Goal: Register for event/course

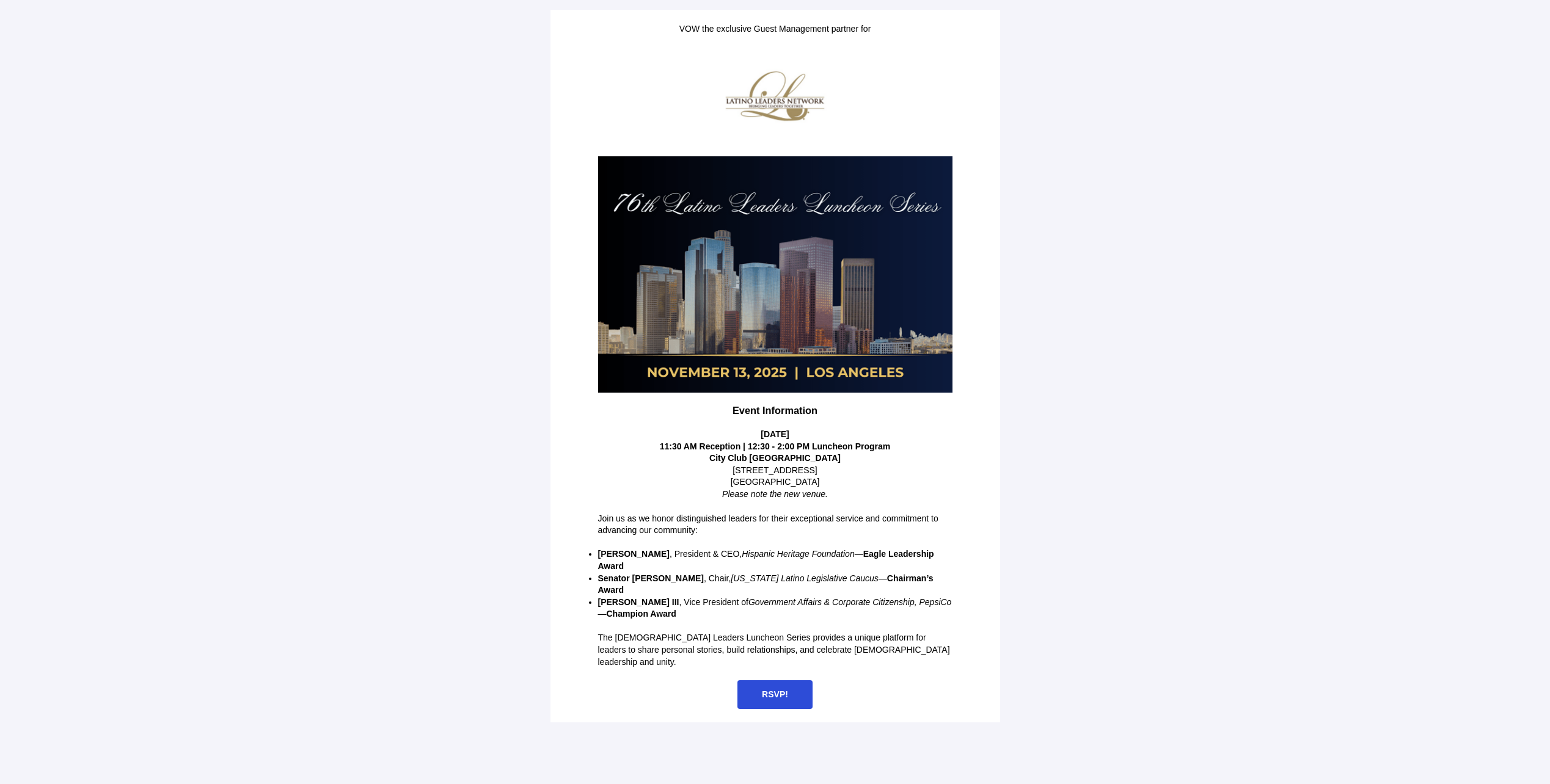
drag, startPoint x: 718, startPoint y: 432, endPoint x: 852, endPoint y: 483, distance: 143.4
click at [852, 483] on div "Event Information [DATE] 11:30 AM Reception | 12:30 - 2:00 PM Luncheon Program …" at bounding box center [775, 453] width 354 height 96
drag, startPoint x: 851, startPoint y: 481, endPoint x: 776, endPoint y: 452, distance: 80.4
copy div "[DATE] 11:30 AM Reception | 12:30 - 2:00 PM Luncheon Program [GEOGRAPHIC_DATA] …"
click at [773, 689] on span "RSVP!" at bounding box center [775, 694] width 26 height 10
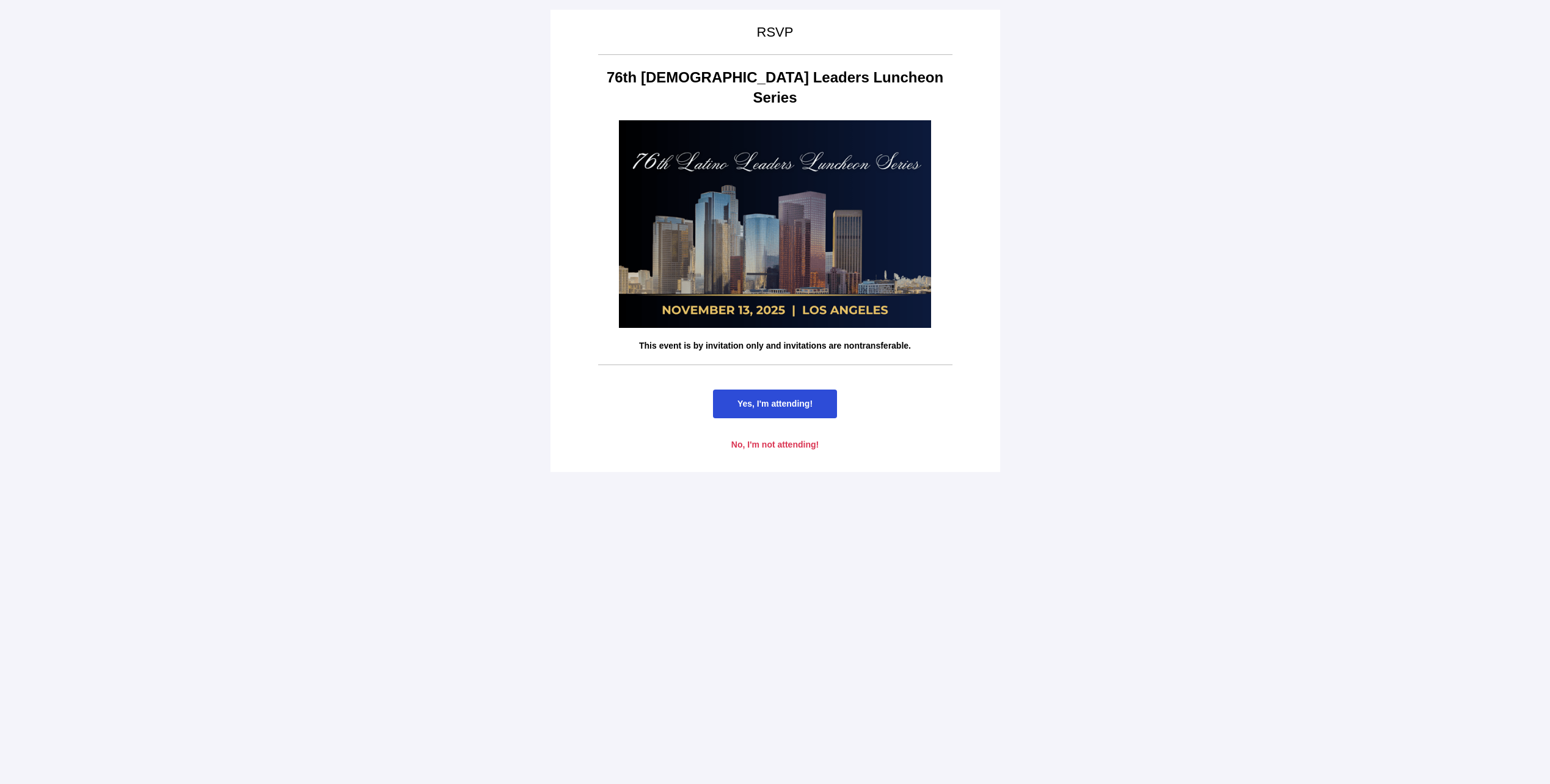
click at [795, 399] on span "Yes, I'm attending!" at bounding box center [775, 404] width 75 height 10
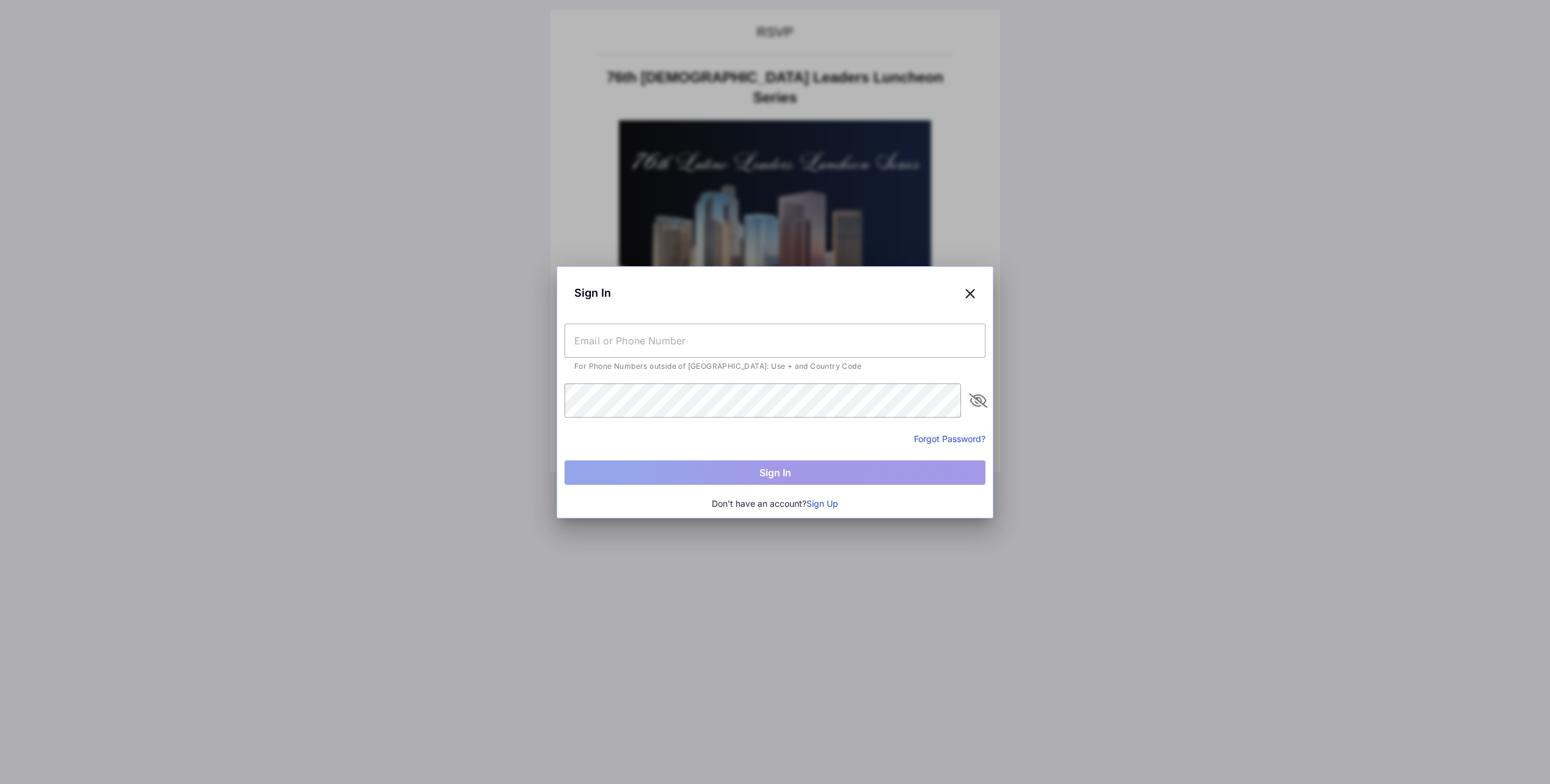
click at [692, 338] on input "text" at bounding box center [775, 341] width 421 height 34
type input "[PERSON_NAME][EMAIL_ADDRESS][PERSON_NAME][DOMAIN_NAME]"
click at [940, 437] on button "Forgot Password?" at bounding box center [950, 438] width 71 height 13
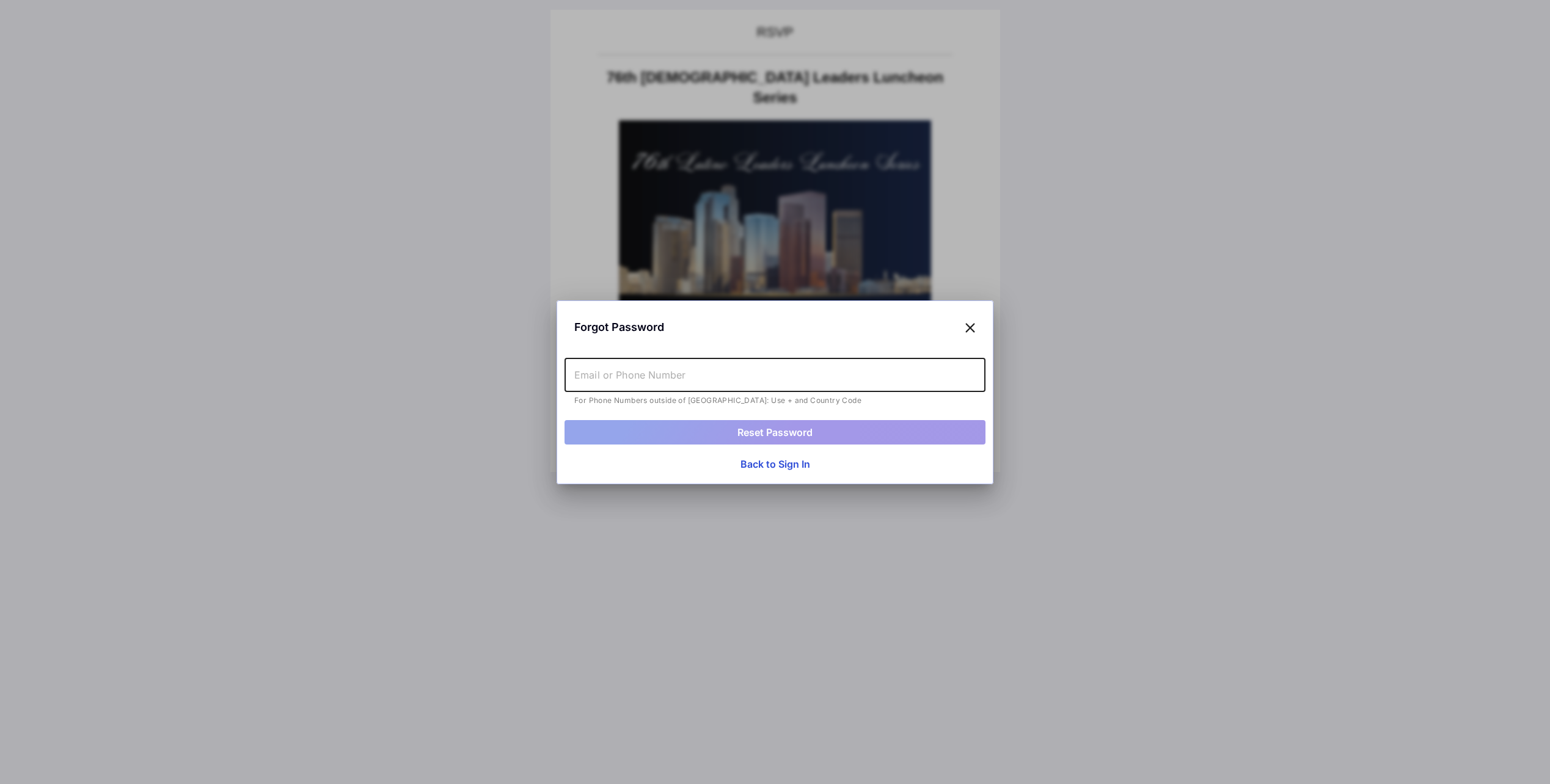
click at [702, 377] on input "text" at bounding box center [775, 375] width 421 height 34
click at [923, 332] on div "Forgot Password" at bounding box center [775, 327] width 421 height 37
click at [632, 381] on input "text" at bounding box center [775, 375] width 421 height 34
type input "6"
type input "BoraBora@2023"
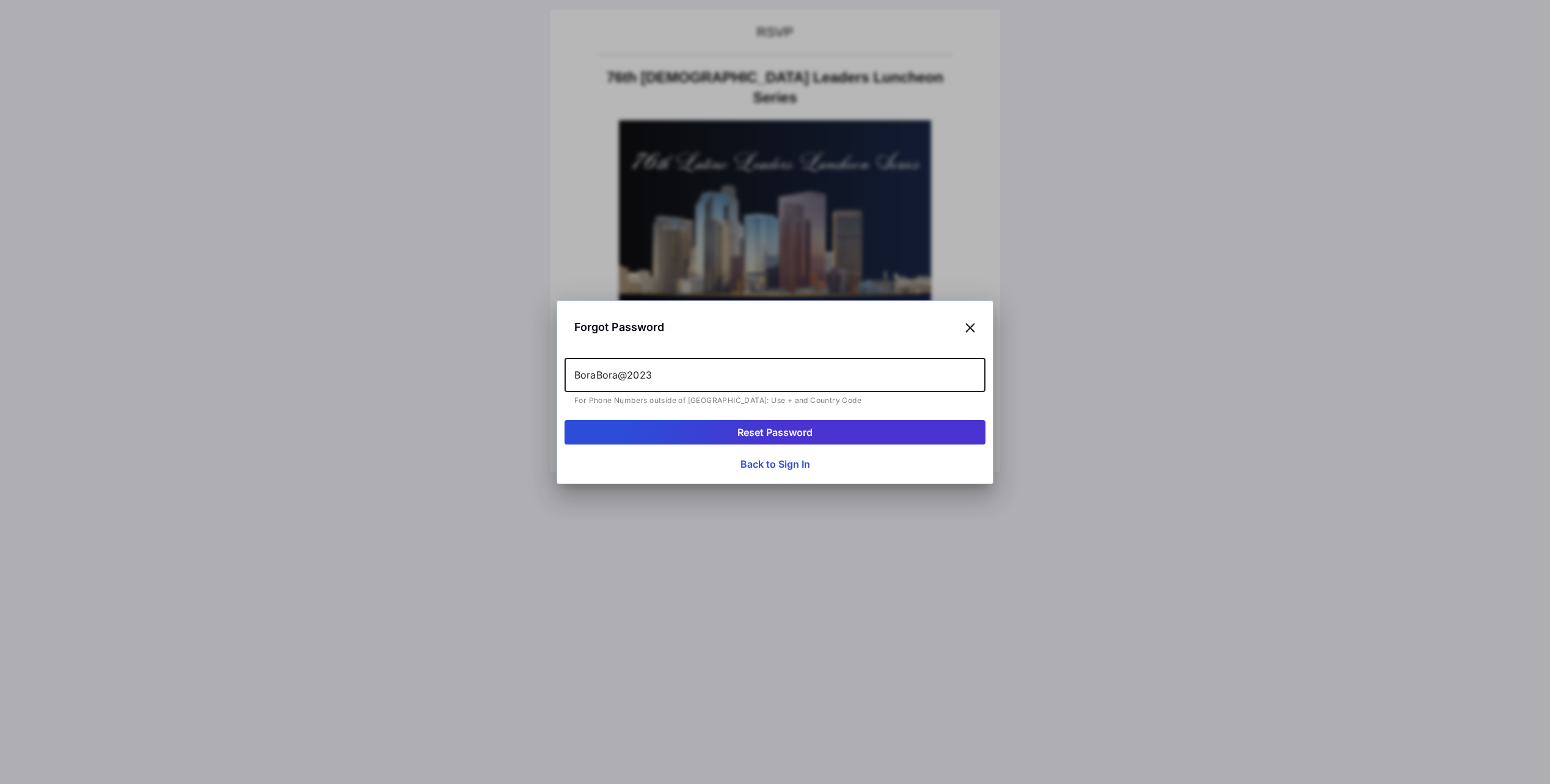
click at [565, 420] on button "Reset Password" at bounding box center [775, 432] width 421 height 25
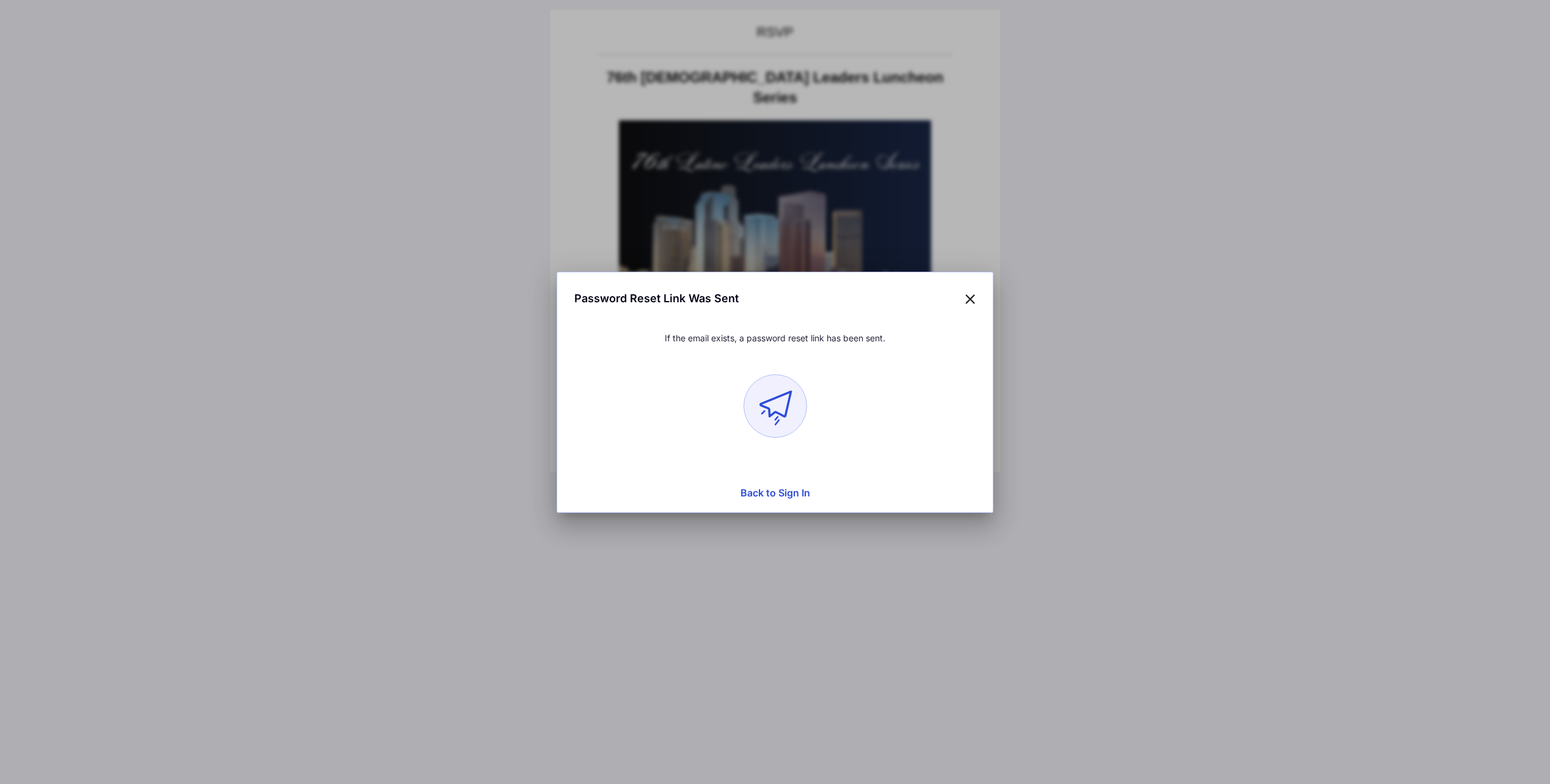
click at [776, 490] on button "Back to Sign In" at bounding box center [775, 493] width 421 height 25
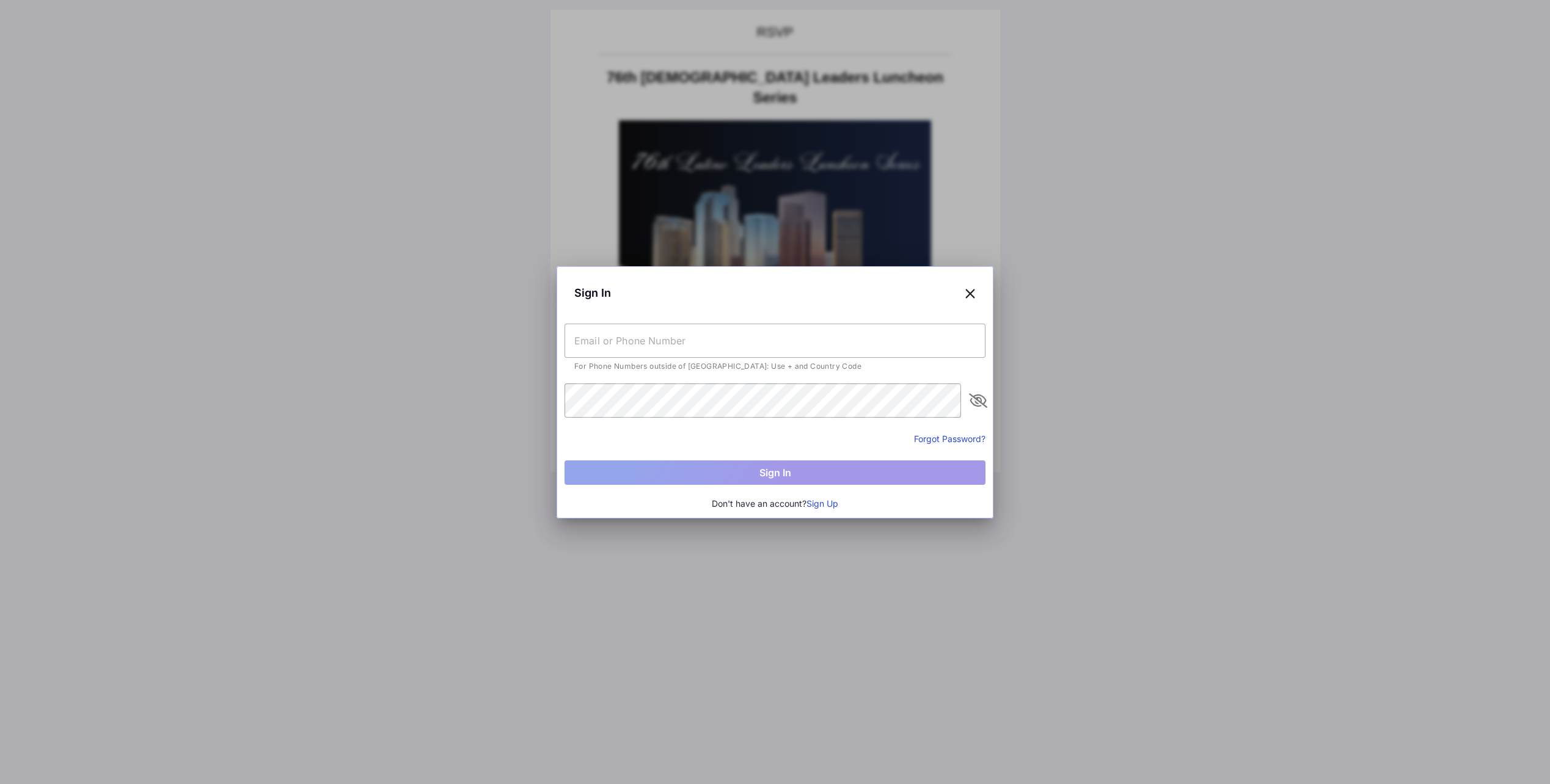
click at [649, 347] on input "text" at bounding box center [775, 341] width 421 height 34
type input "[PERSON_NAME][EMAIL_ADDRESS][PERSON_NAME][DOMAIN_NAME]"
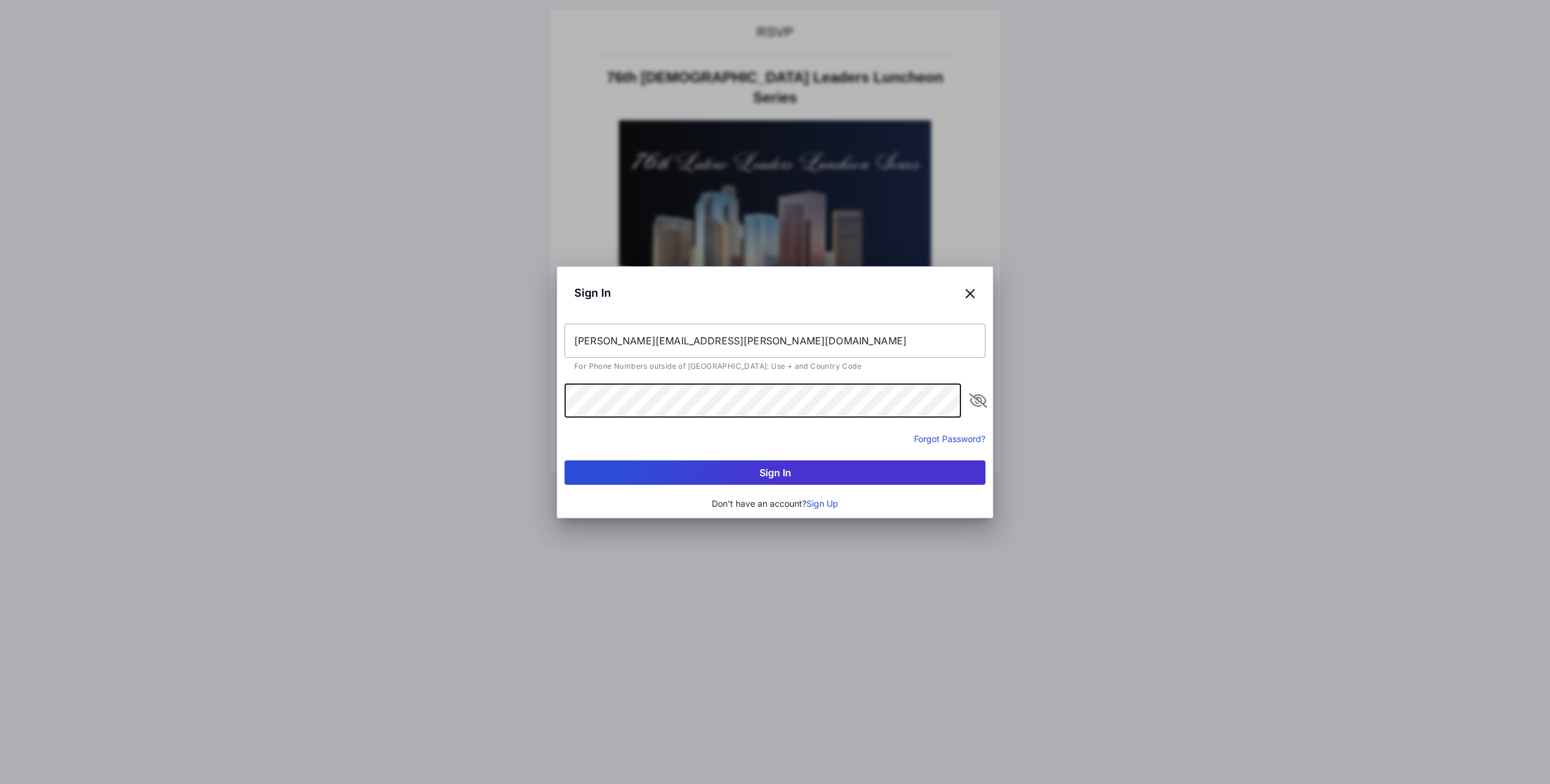
click at [565, 461] on button "Sign In" at bounding box center [775, 473] width 421 height 25
click at [936, 438] on button "Forgot Password?" at bounding box center [950, 438] width 71 height 13
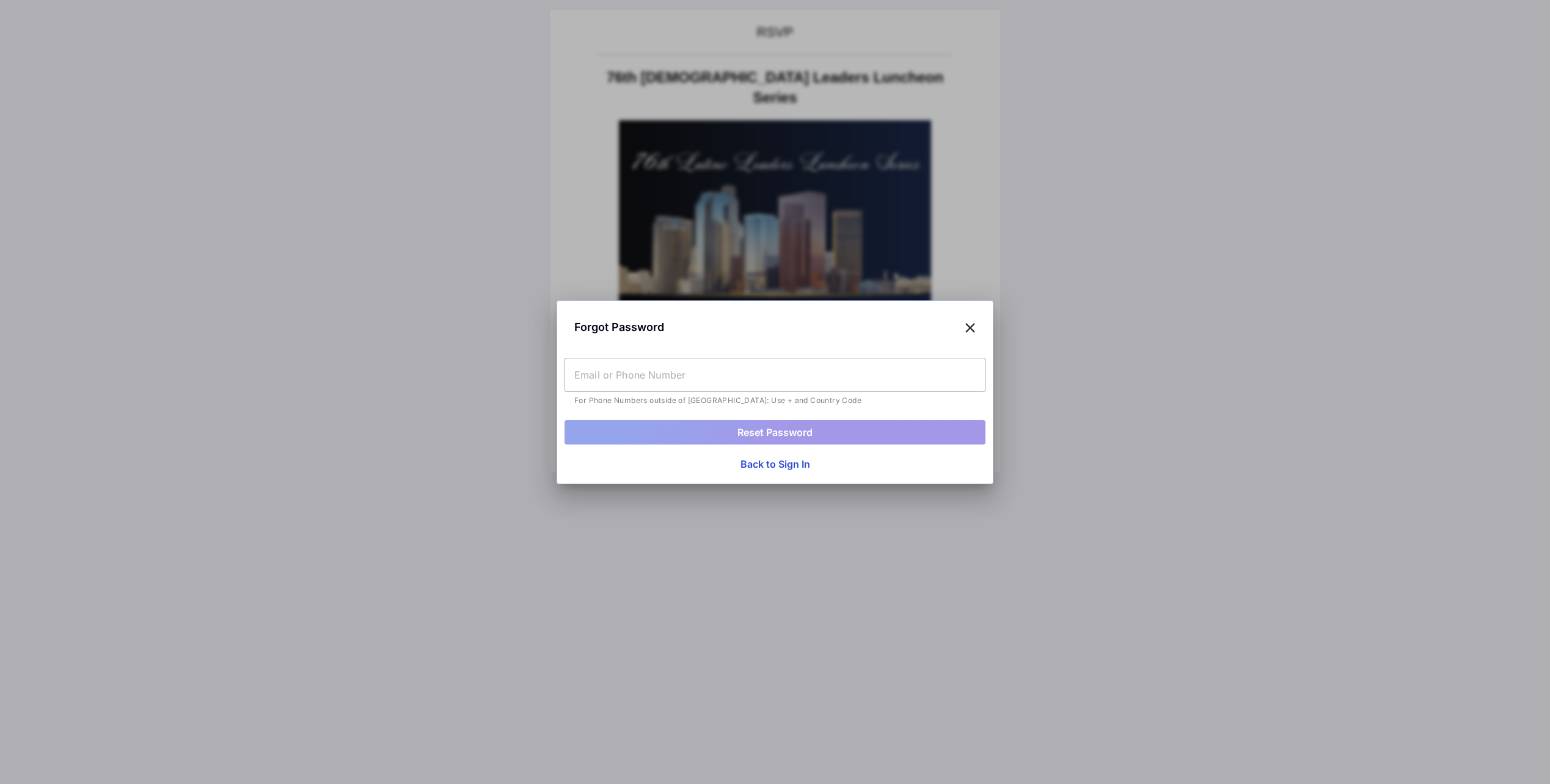
click at [661, 376] on input "text" at bounding box center [775, 375] width 421 height 34
type input "[EMAIL_ADDRESS][DOMAIN_NAME]"
click at [787, 431] on button "Reset Password" at bounding box center [775, 432] width 421 height 25
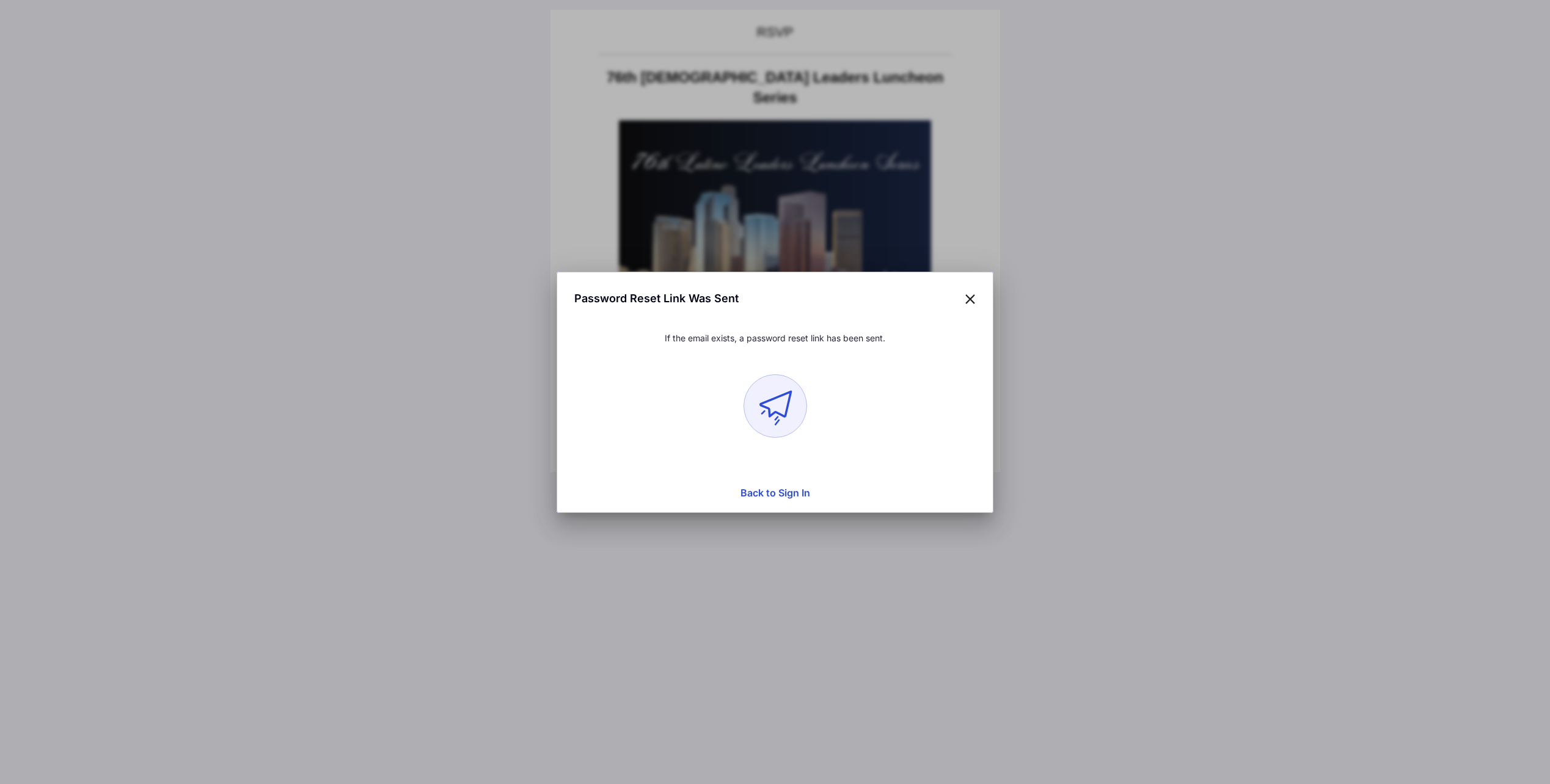
click at [765, 495] on button "Back to Sign In" at bounding box center [775, 493] width 421 height 25
